Goal: Navigation & Orientation: Find specific page/section

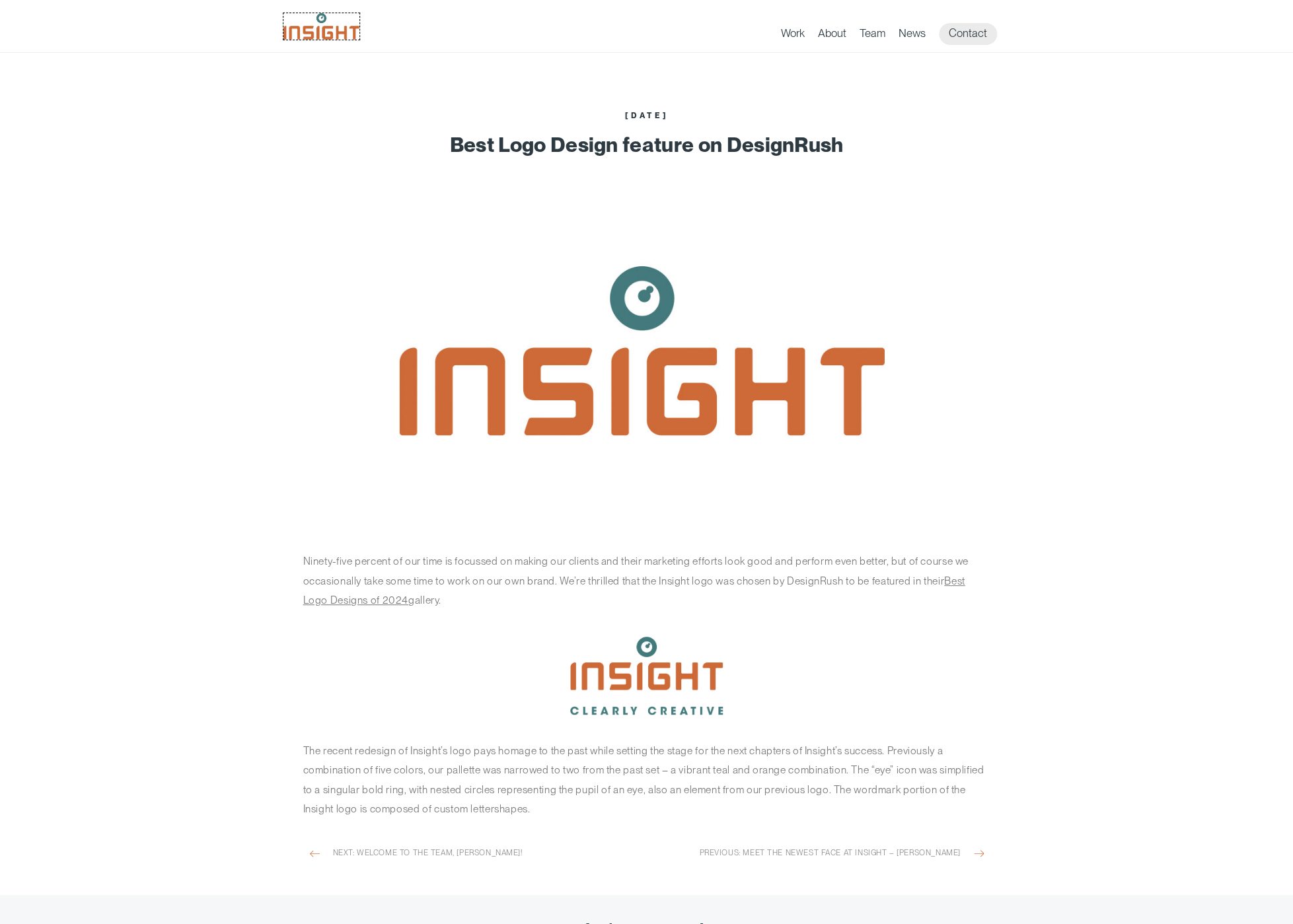
click at [320, 25] on img at bounding box center [322, 26] width 76 height 26
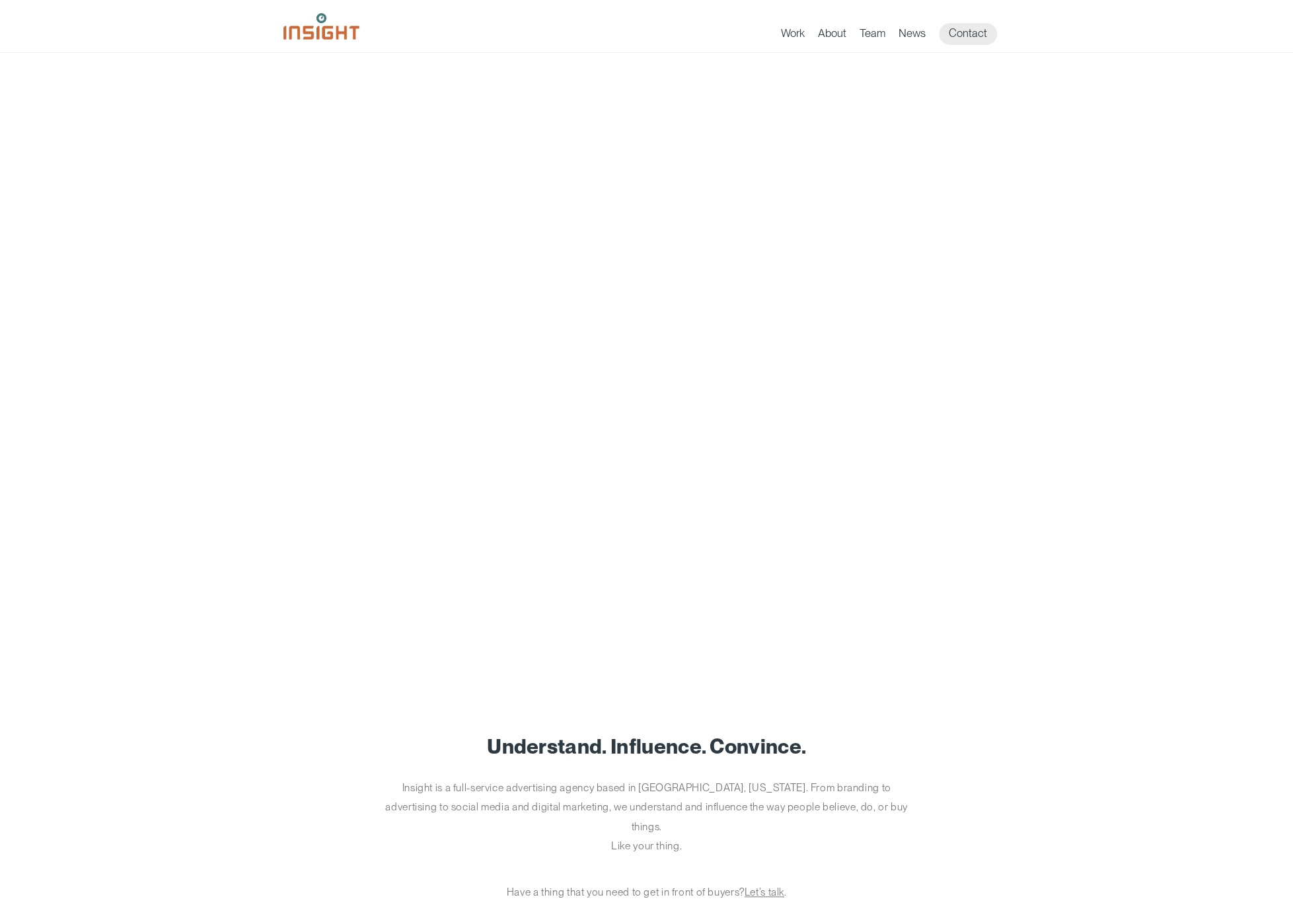
click at [788, 38] on link "Work" at bounding box center [793, 36] width 24 height 18
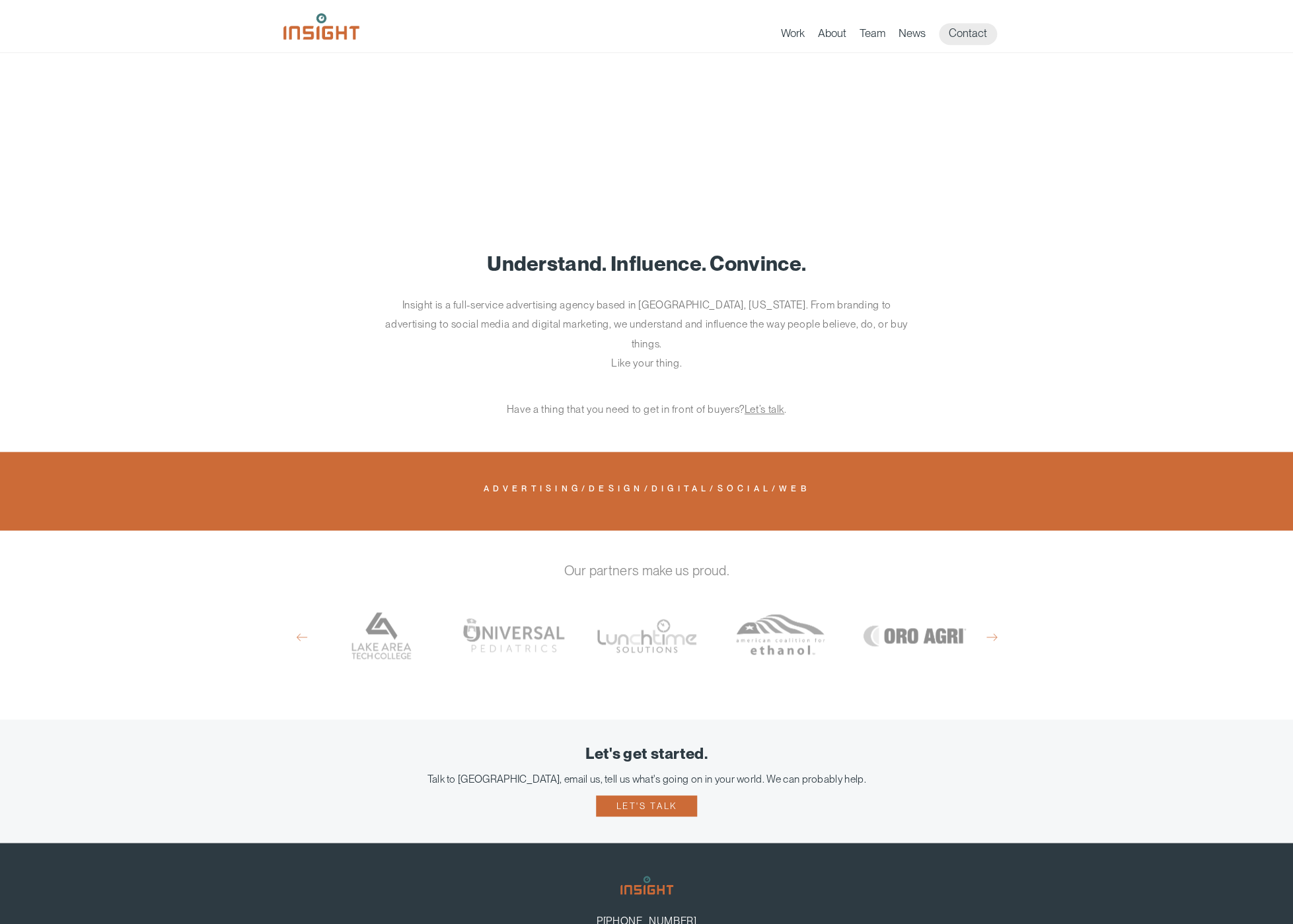
scroll to position [486, 0]
